Goal: Navigation & Orientation: Find specific page/section

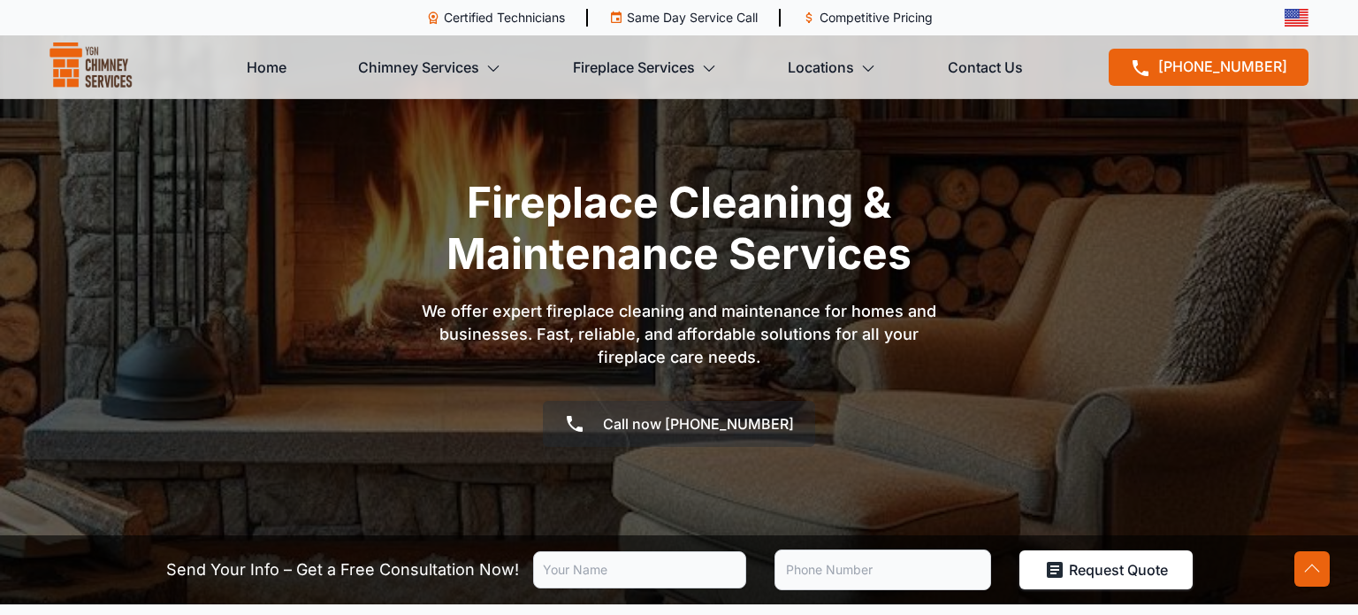
scroll to position [2607, 0]
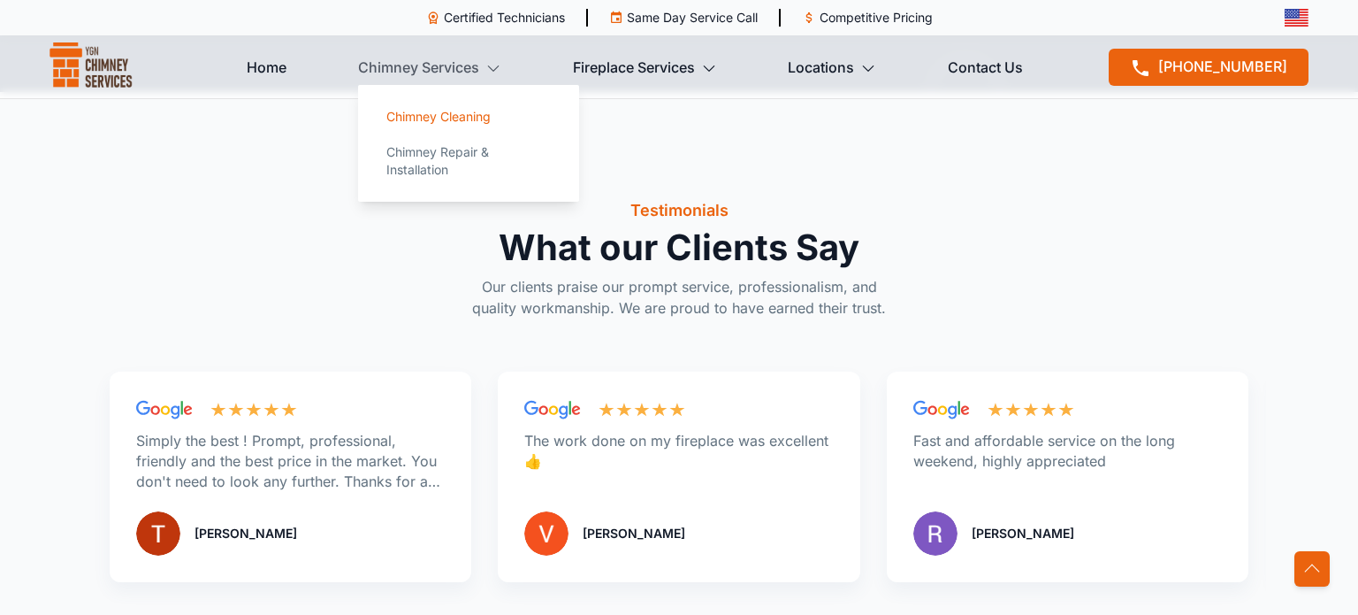
click at [474, 132] on link "Chimney Cleaning" at bounding box center [468, 116] width 193 height 35
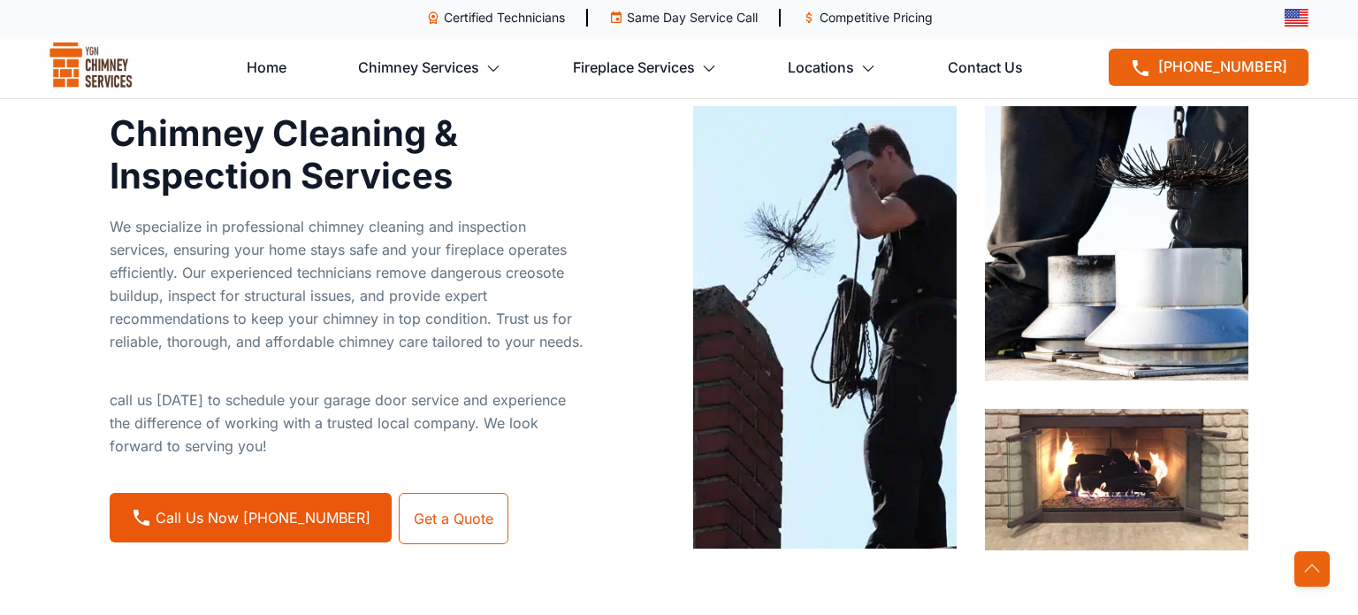
scroll to position [1042, 0]
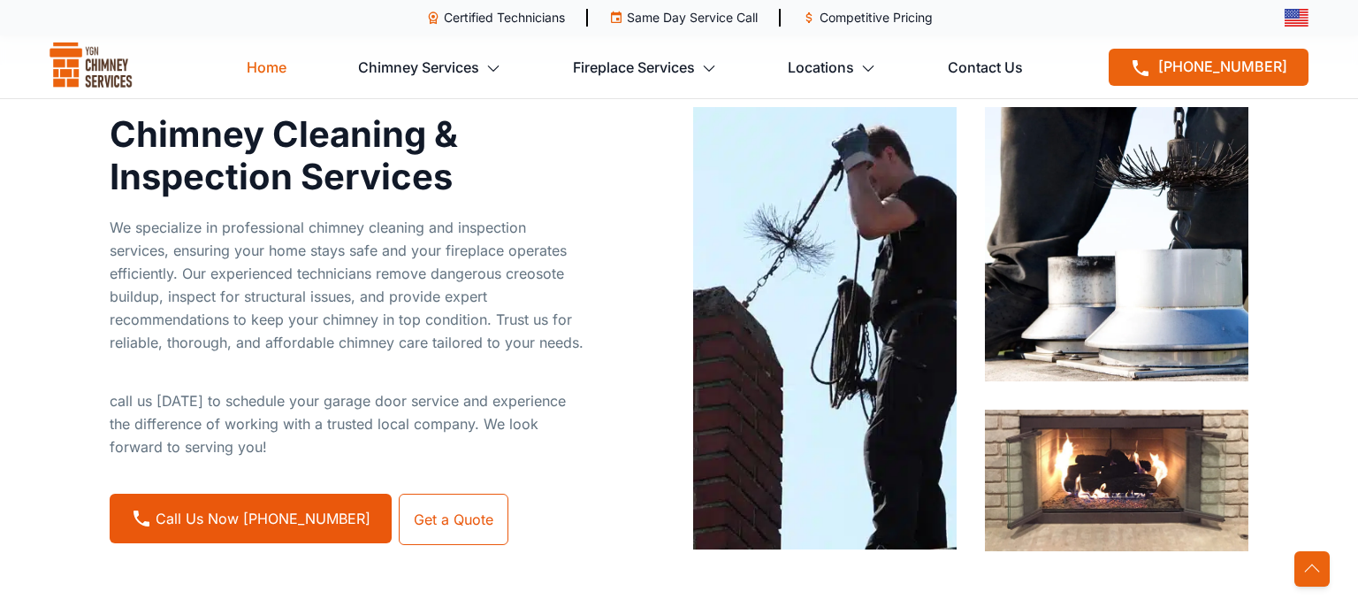
click at [273, 65] on link "Home" at bounding box center [267, 67] width 40 height 35
